Goal: Use online tool/utility: Utilize a website feature to perform a specific function

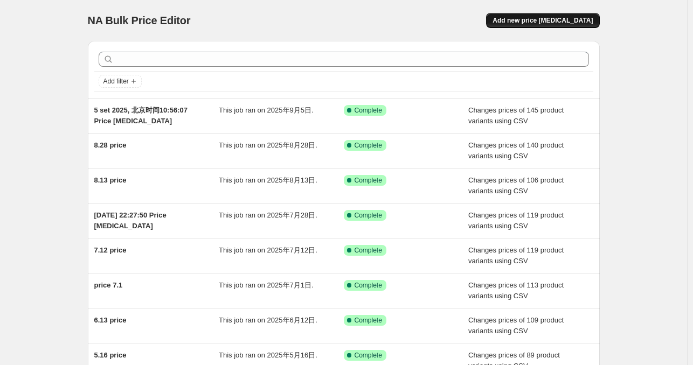
click at [584, 23] on span "Add new price [MEDICAL_DATA]" at bounding box center [543, 20] width 100 height 9
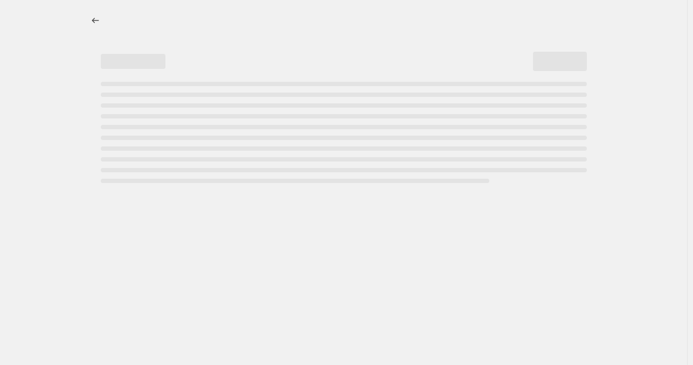
select select "percentage"
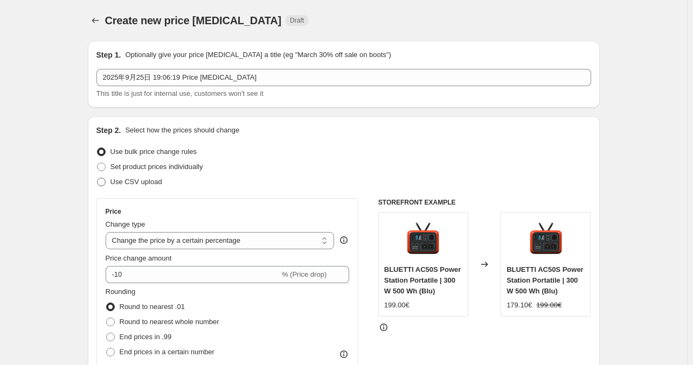
click at [142, 182] on span "Use CSV upload" at bounding box center [136, 182] width 52 height 8
click at [98, 178] on input "Use CSV upload" at bounding box center [97, 178] width 1 height 1
radio input "true"
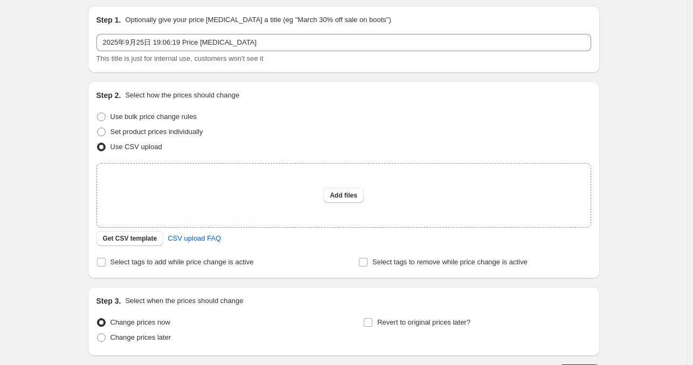
scroll to position [54, 0]
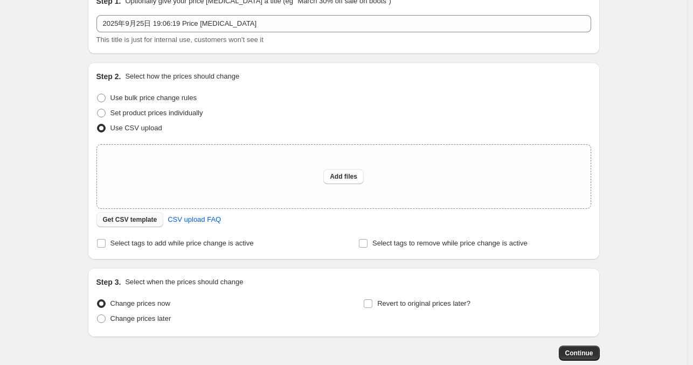
click at [136, 223] on span "Get CSV template" at bounding box center [130, 220] width 54 height 9
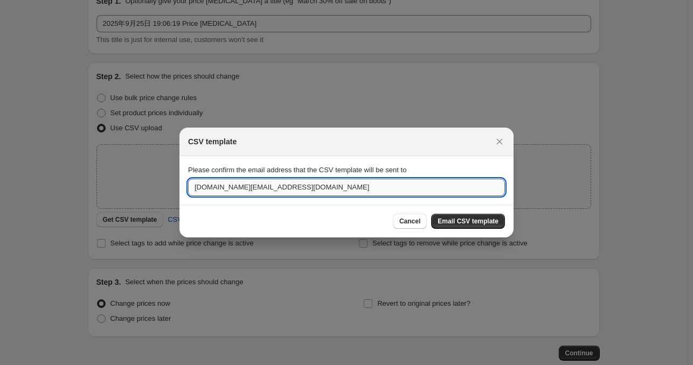
click at [356, 187] on input "[DOMAIN_NAME][EMAIL_ADDRESS][DOMAIN_NAME]" at bounding box center [346, 187] width 317 height 17
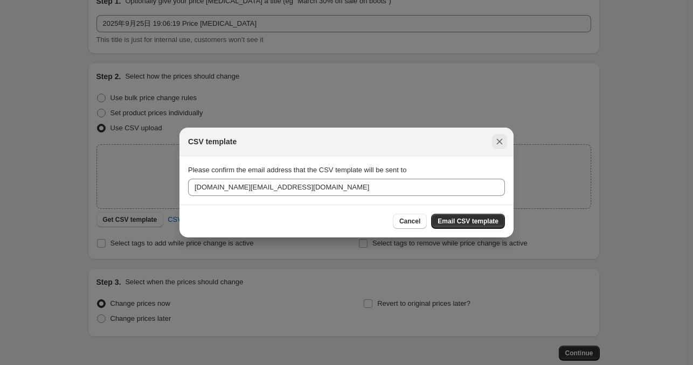
click at [496, 144] on icon "Close" at bounding box center [499, 141] width 11 height 11
